Goal: Unclear

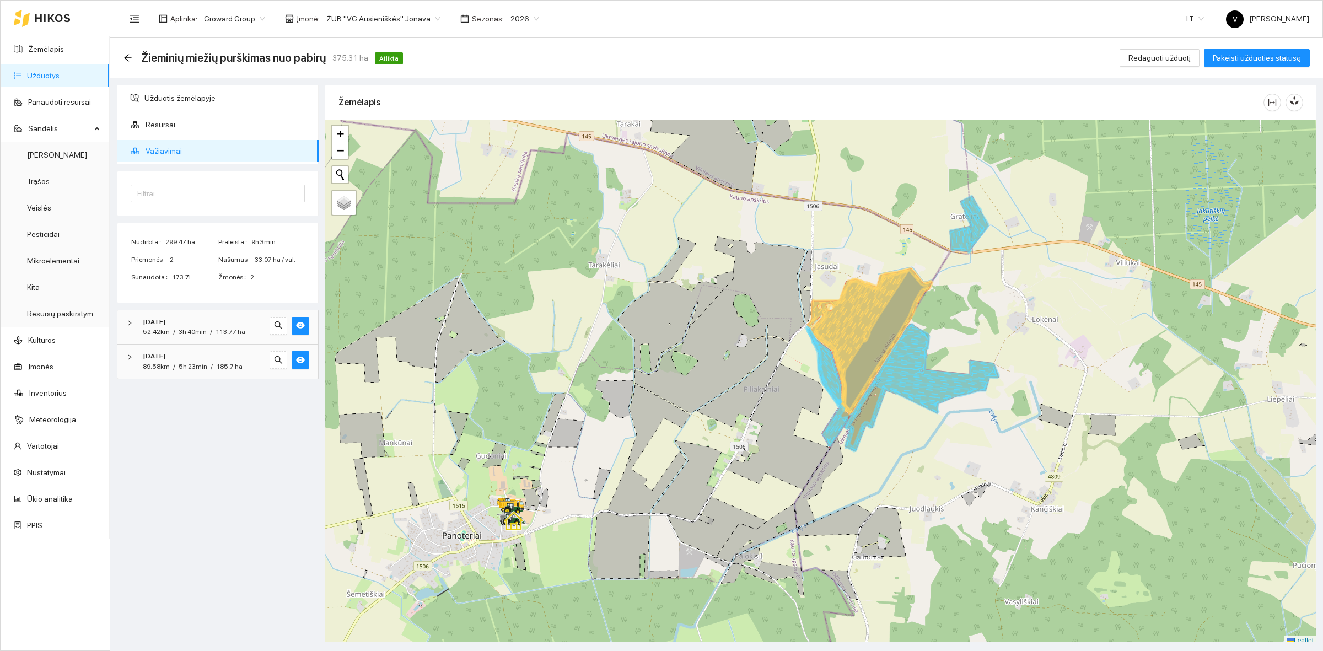
scroll to position [3, 0]
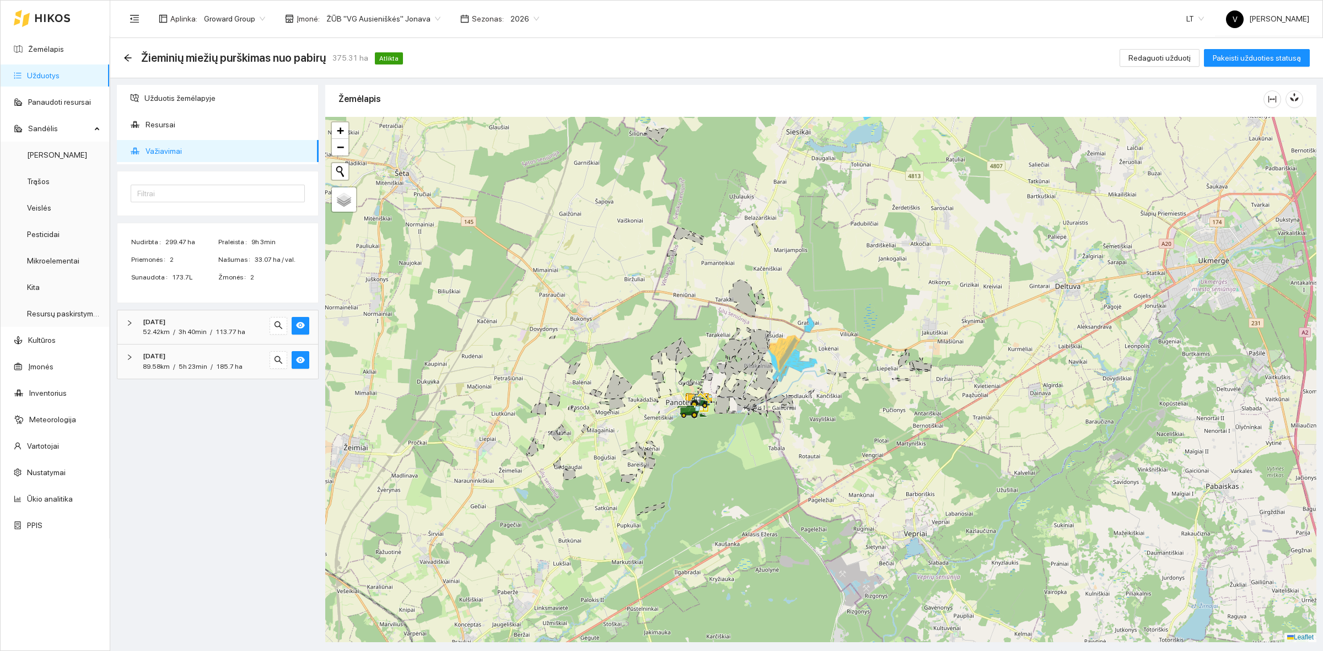
click at [401, 15] on span "ŽŪB "VG Ausieniškės" Jonava" at bounding box center [383, 18] width 114 height 17
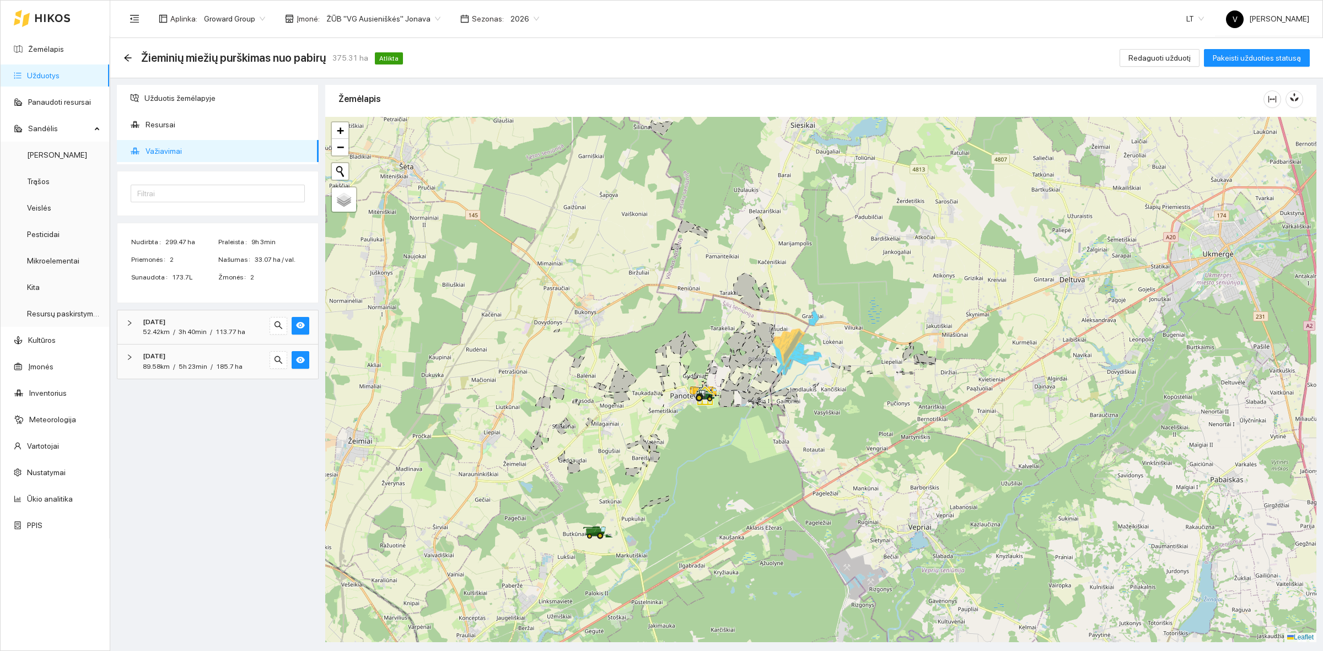
drag, startPoint x: 656, startPoint y: 447, endPoint x: 729, endPoint y: 308, distance: 157.6
click at [731, 309] on div at bounding box center [820, 379] width 991 height 525
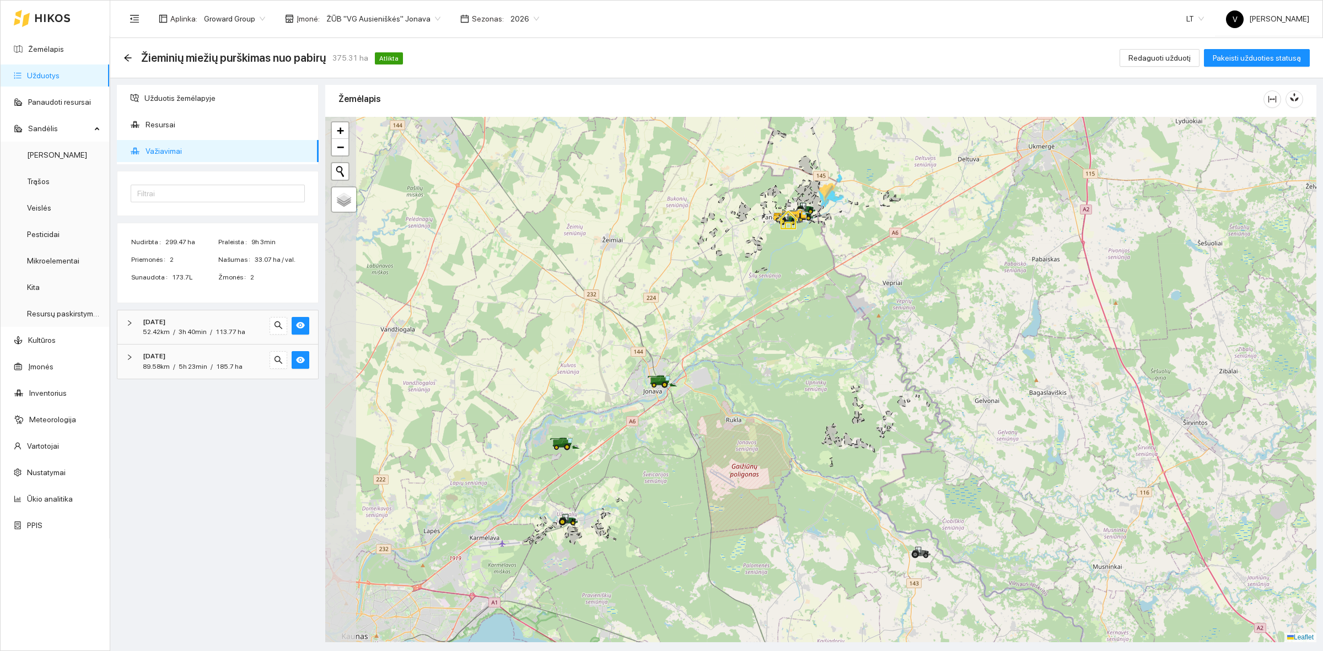
drag, startPoint x: 671, startPoint y: 497, endPoint x: 704, endPoint y: 425, distance: 78.9
click at [704, 425] on div at bounding box center [820, 379] width 991 height 525
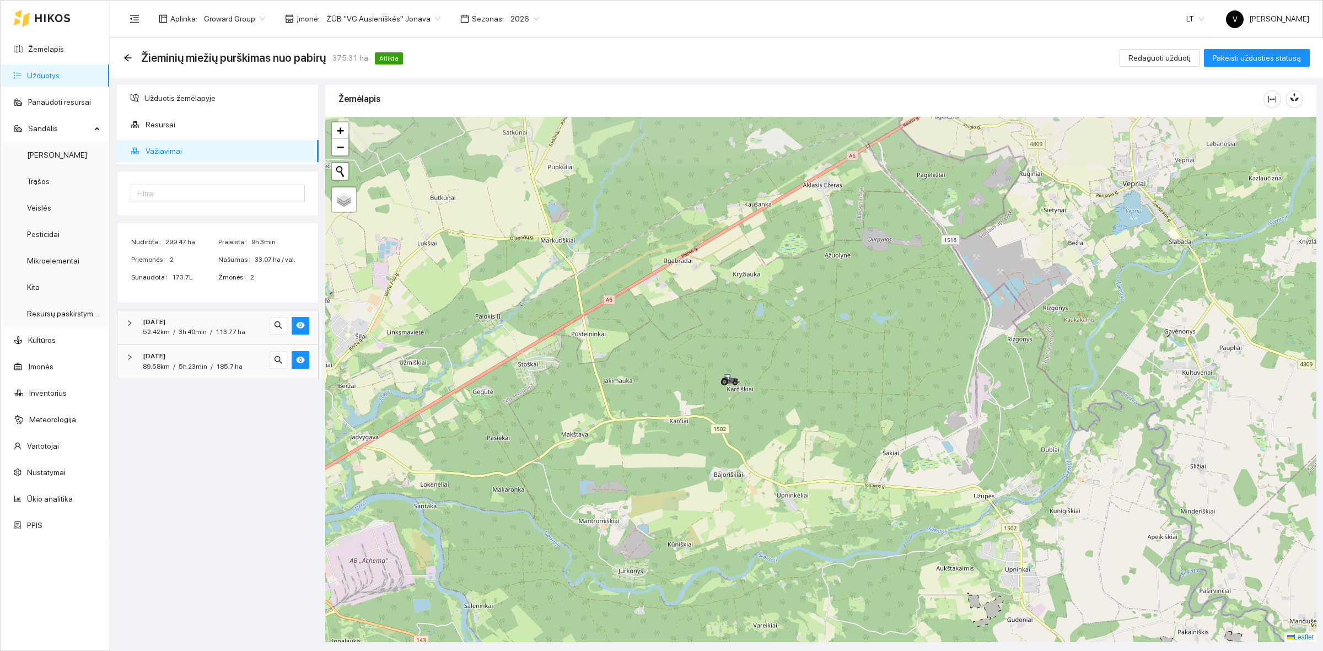
drag, startPoint x: 841, startPoint y: 218, endPoint x: 812, endPoint y: 354, distance: 139.8
click at [812, 354] on div at bounding box center [820, 379] width 991 height 525
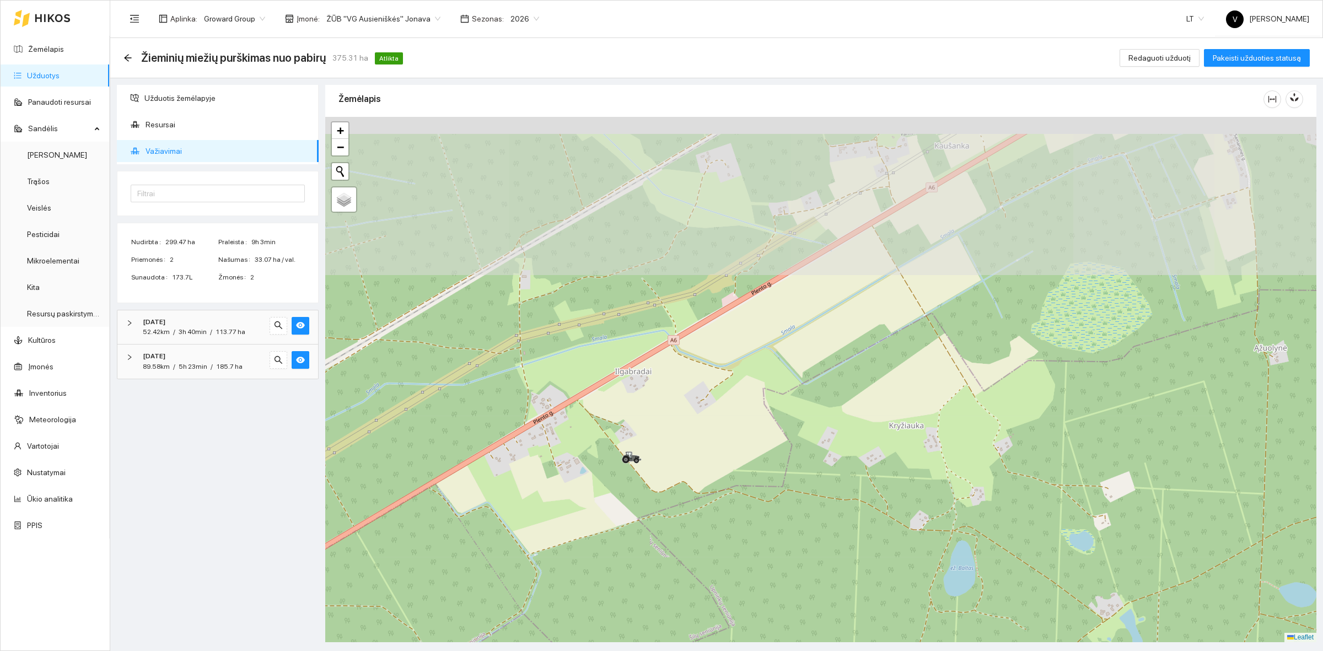
drag, startPoint x: 761, startPoint y: 249, endPoint x: 732, endPoint y: 490, distance: 242.0
click at [732, 490] on div at bounding box center [820, 379] width 991 height 525
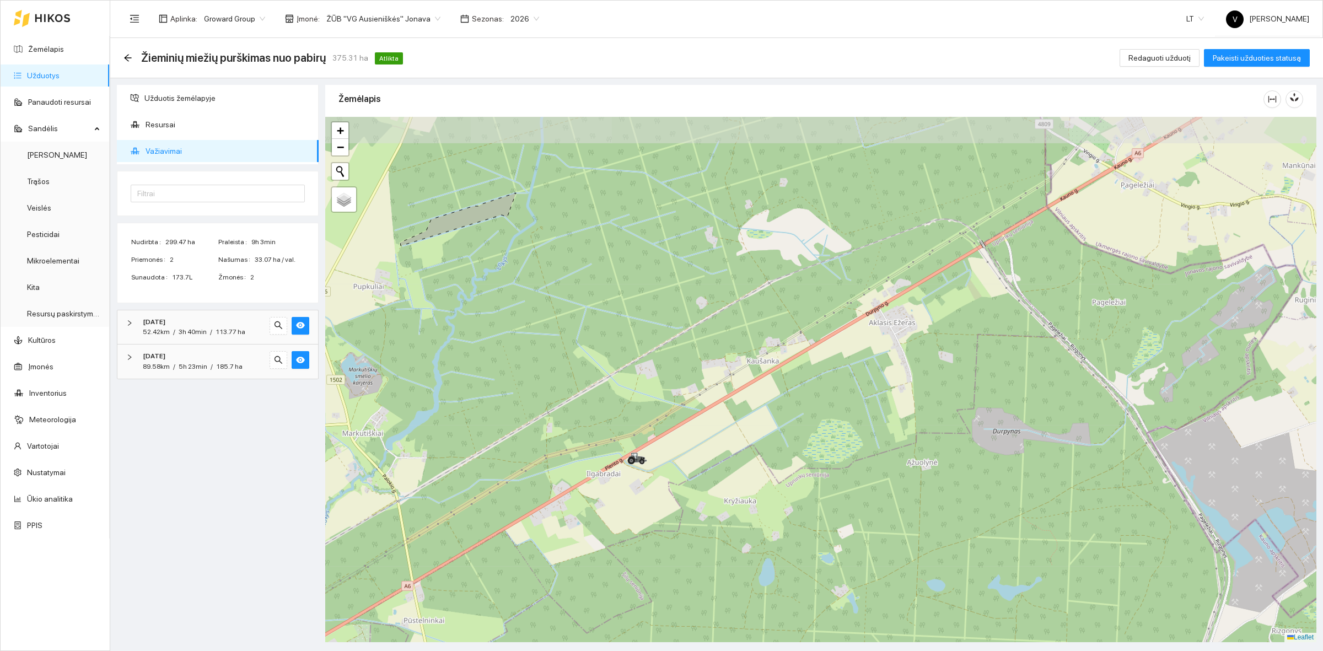
drag, startPoint x: 809, startPoint y: 384, endPoint x: 753, endPoint y: 464, distance: 98.2
click at [753, 464] on div at bounding box center [820, 379] width 991 height 525
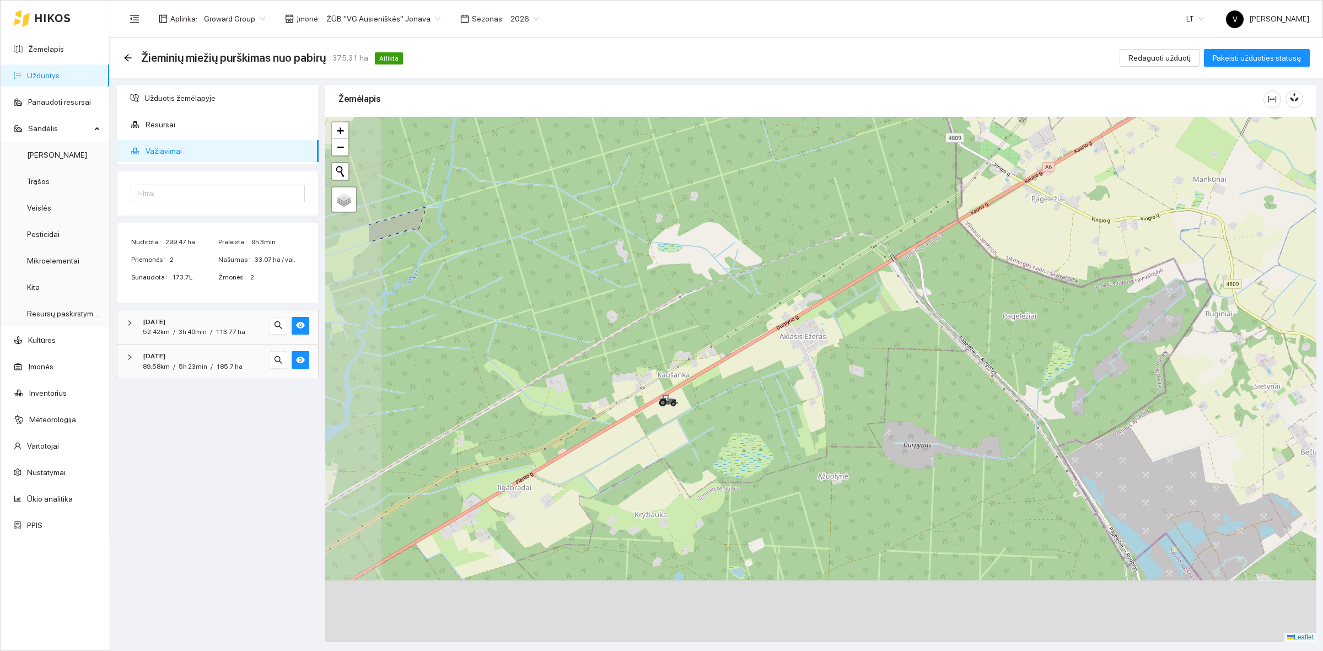
drag, startPoint x: 637, startPoint y: 540, endPoint x: 778, endPoint y: 385, distance: 209.6
click at [783, 385] on div at bounding box center [820, 379] width 991 height 525
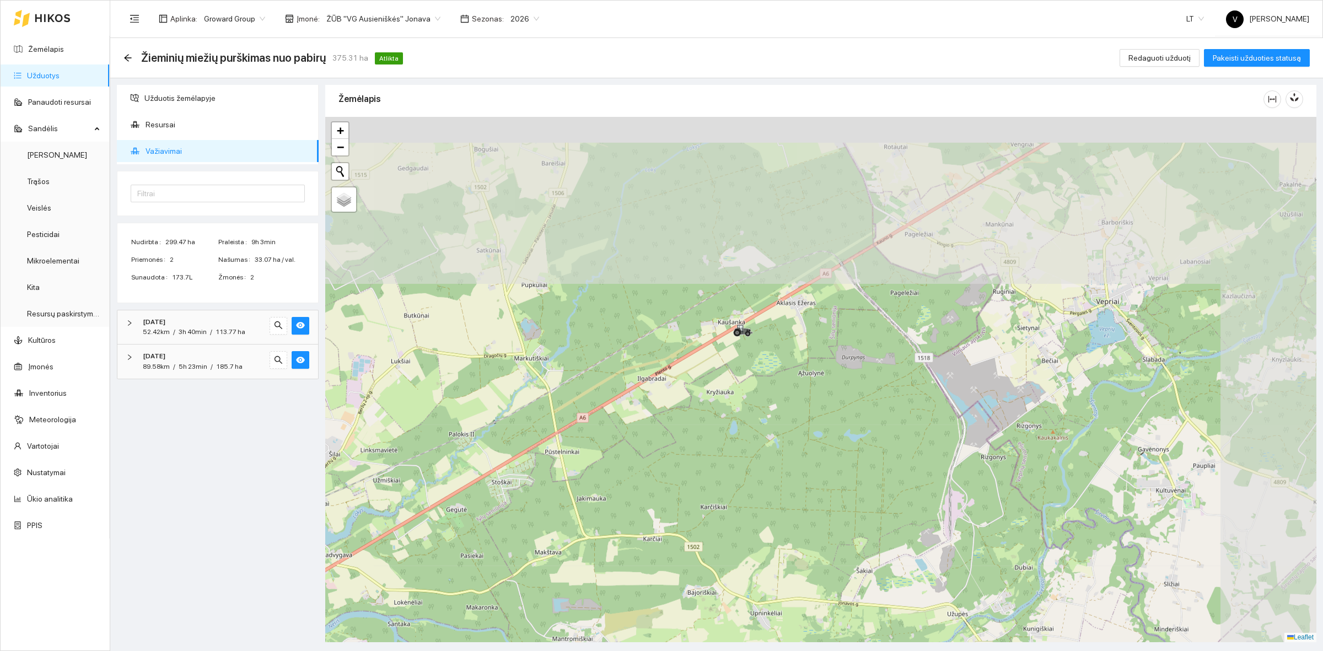
drag, startPoint x: 687, startPoint y: 291, endPoint x: 504, endPoint y: 535, distance: 304.8
click at [504, 535] on div at bounding box center [820, 379] width 991 height 525
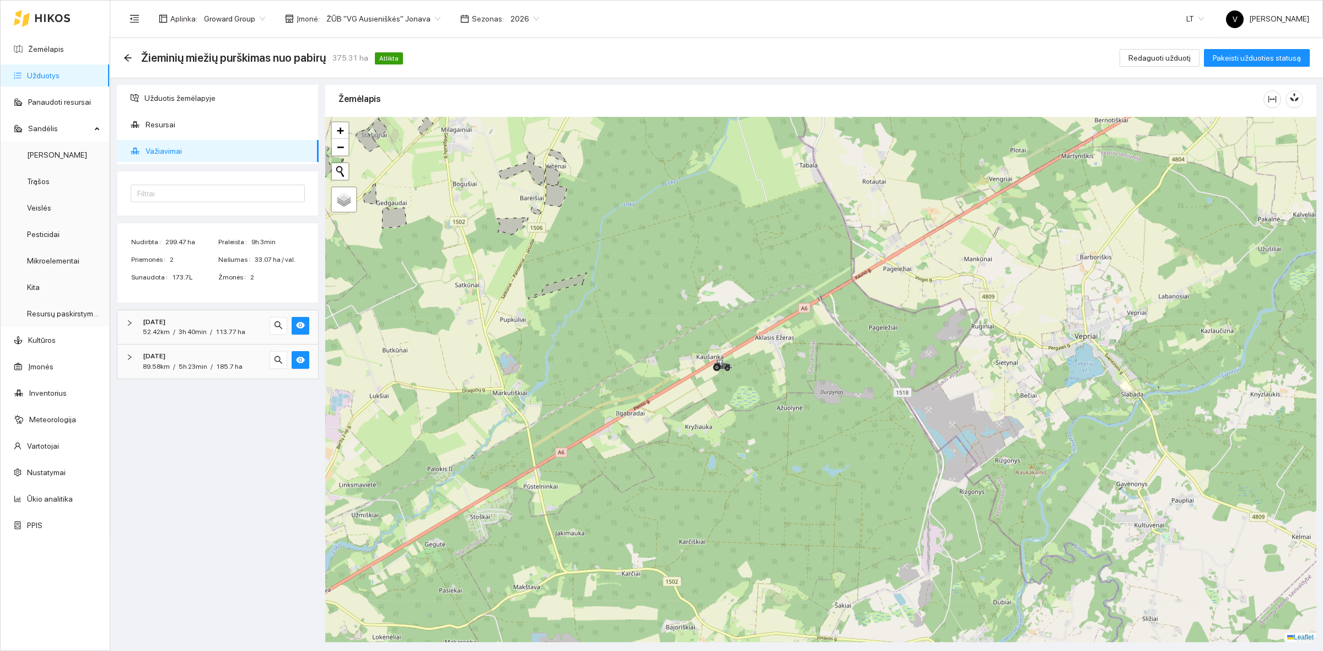
drag, startPoint x: 781, startPoint y: 378, endPoint x: 659, endPoint y: 504, distance: 175.4
click at [659, 504] on div at bounding box center [820, 379] width 991 height 525
